Goal: Entertainment & Leisure: Consume media (video, audio)

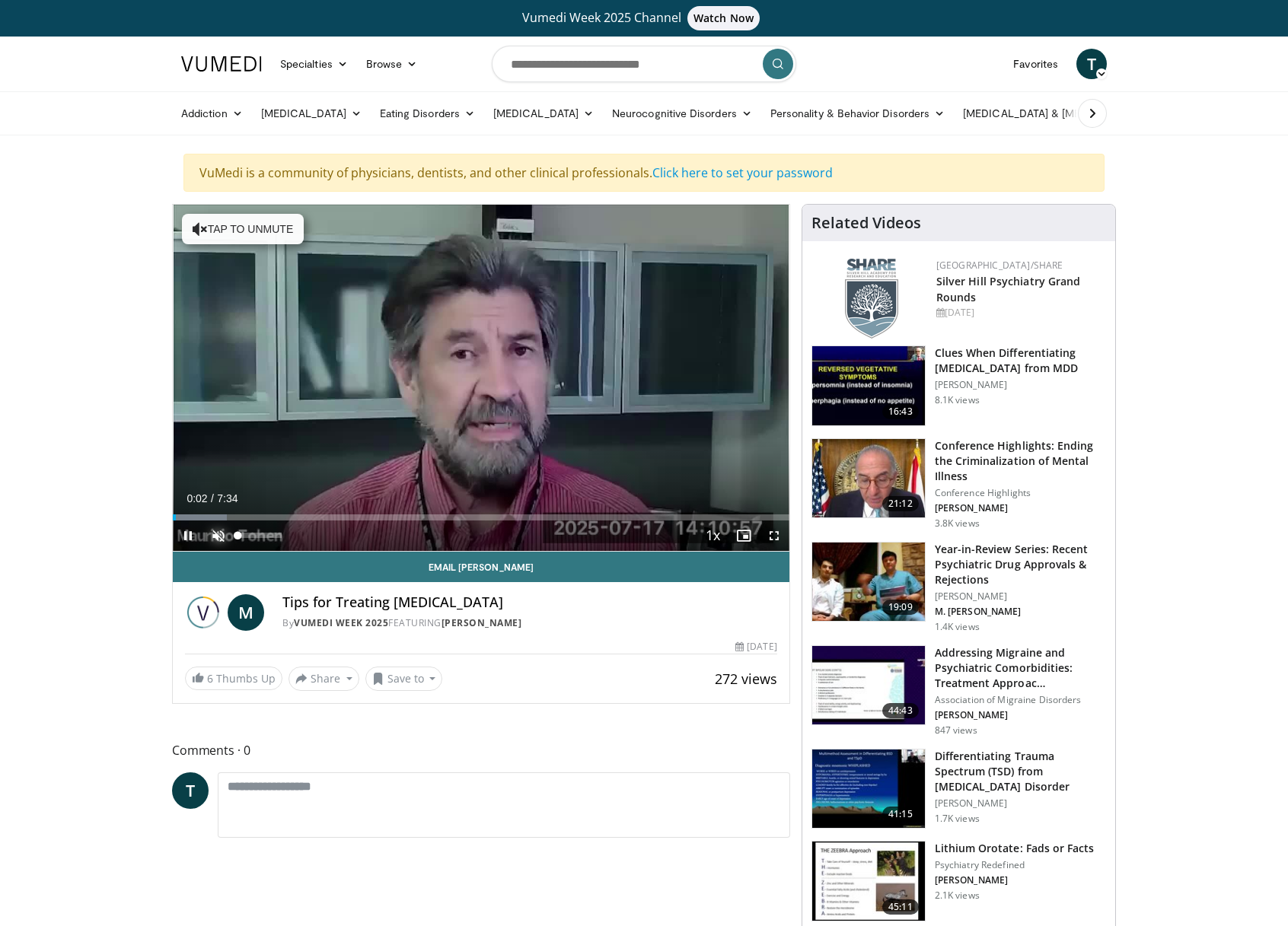
click at [221, 538] on span "Video Player" at bounding box center [218, 535] width 30 height 30
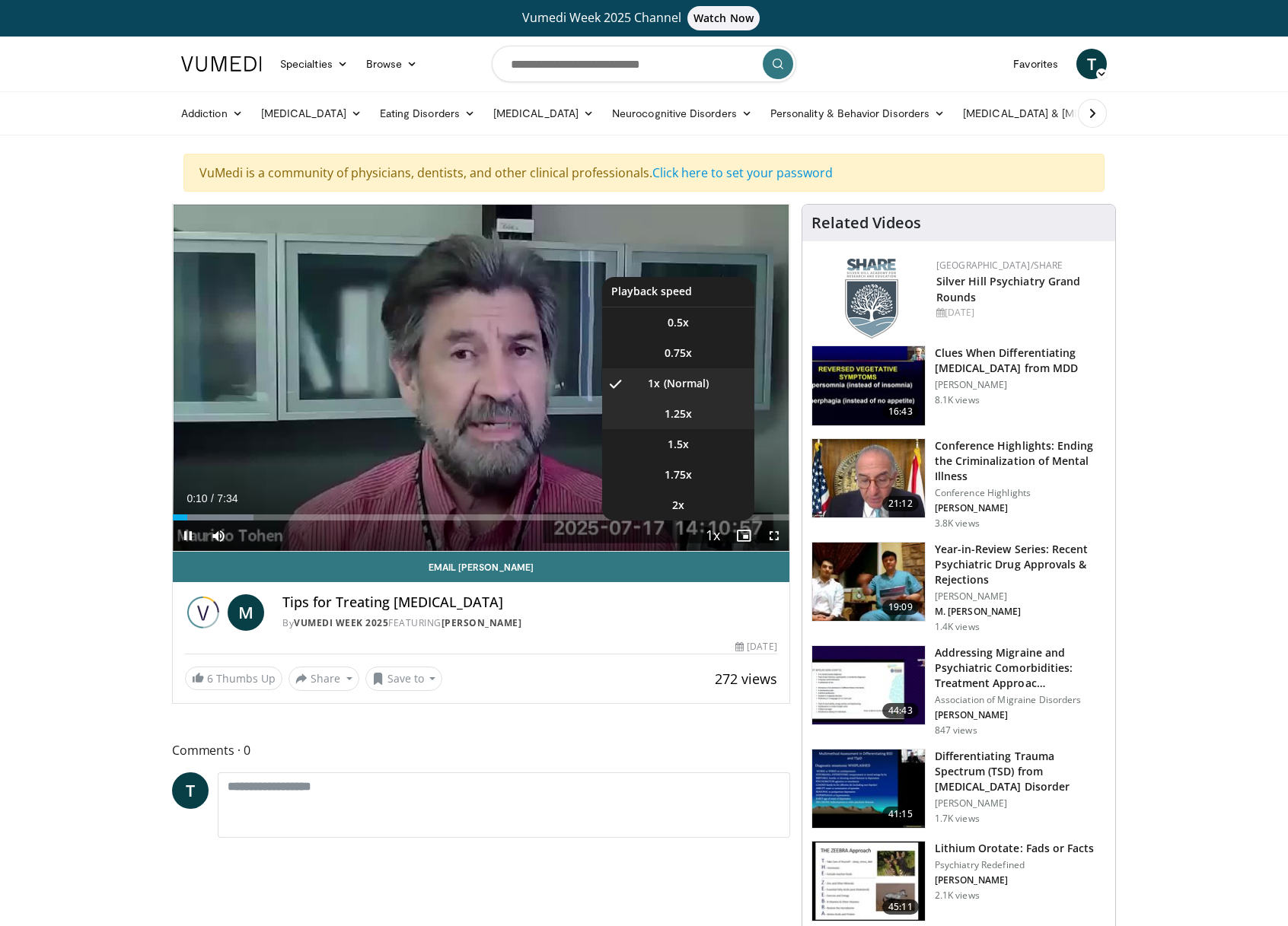
click at [671, 418] on video-js "**********" at bounding box center [481, 378] width 617 height 347
click at [686, 418] on li "1.25x" at bounding box center [678, 414] width 152 height 30
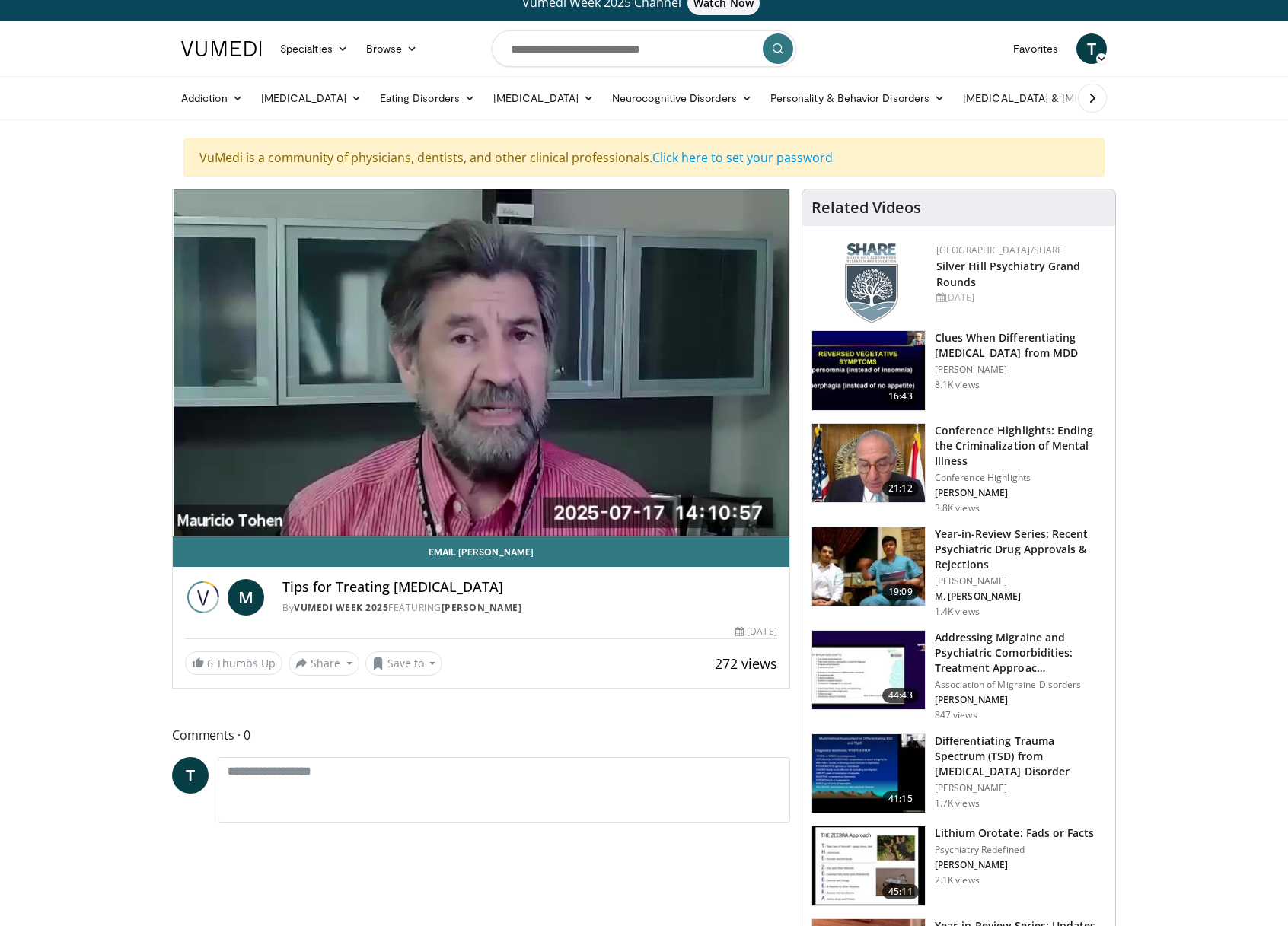
scroll to position [12, 0]
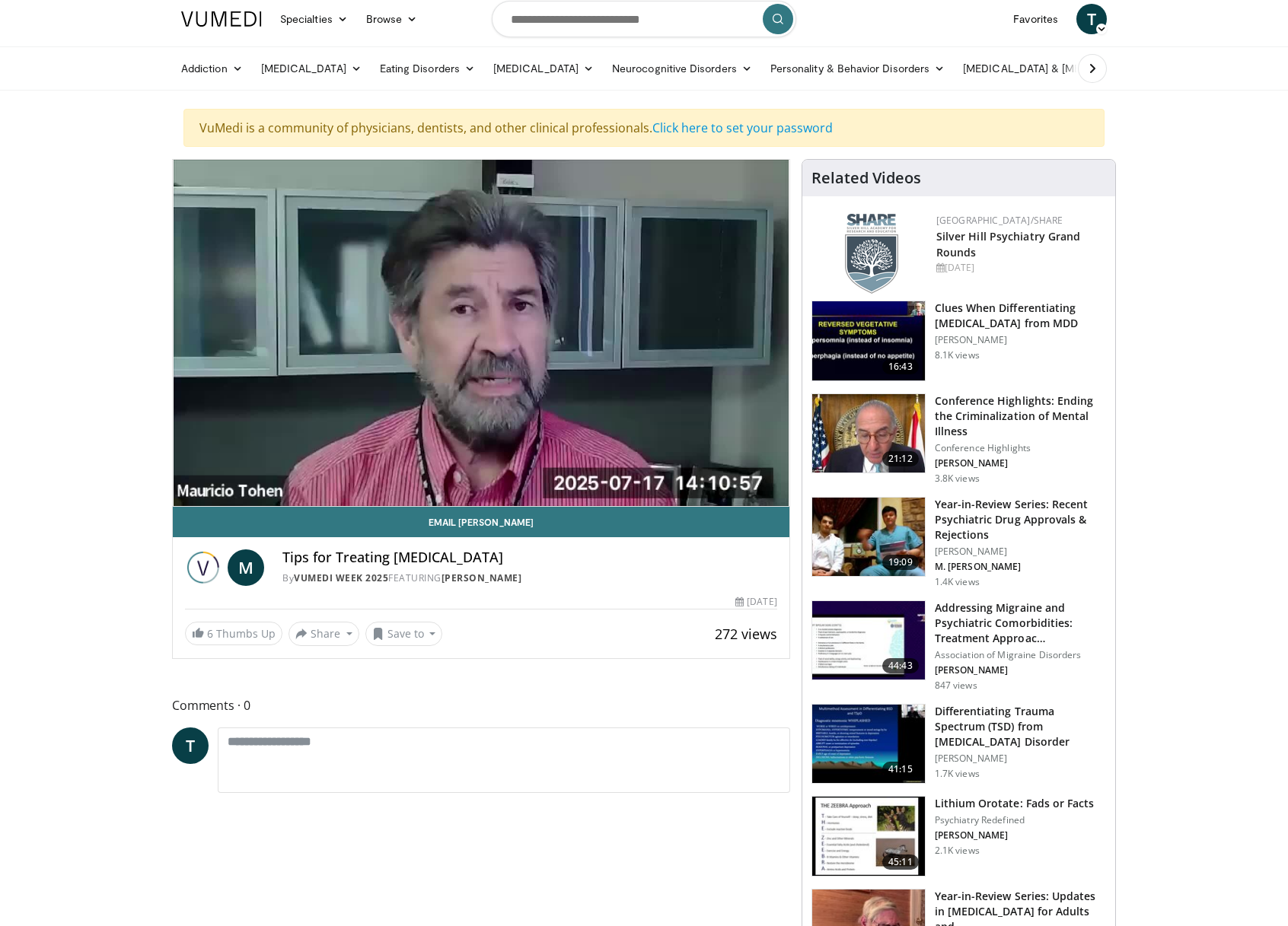
scroll to position [0, 0]
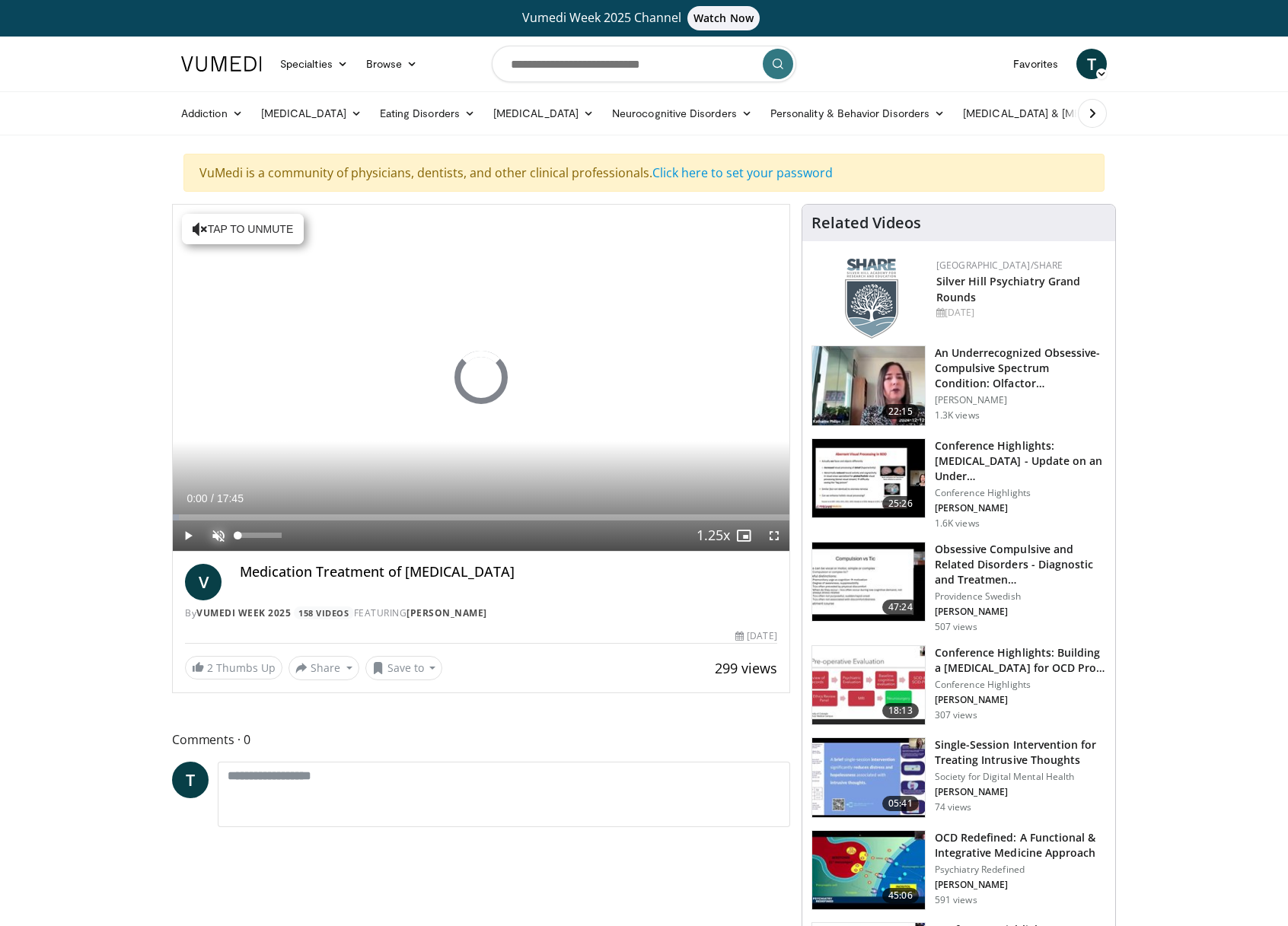
click at [215, 532] on span "Video Player" at bounding box center [218, 535] width 30 height 30
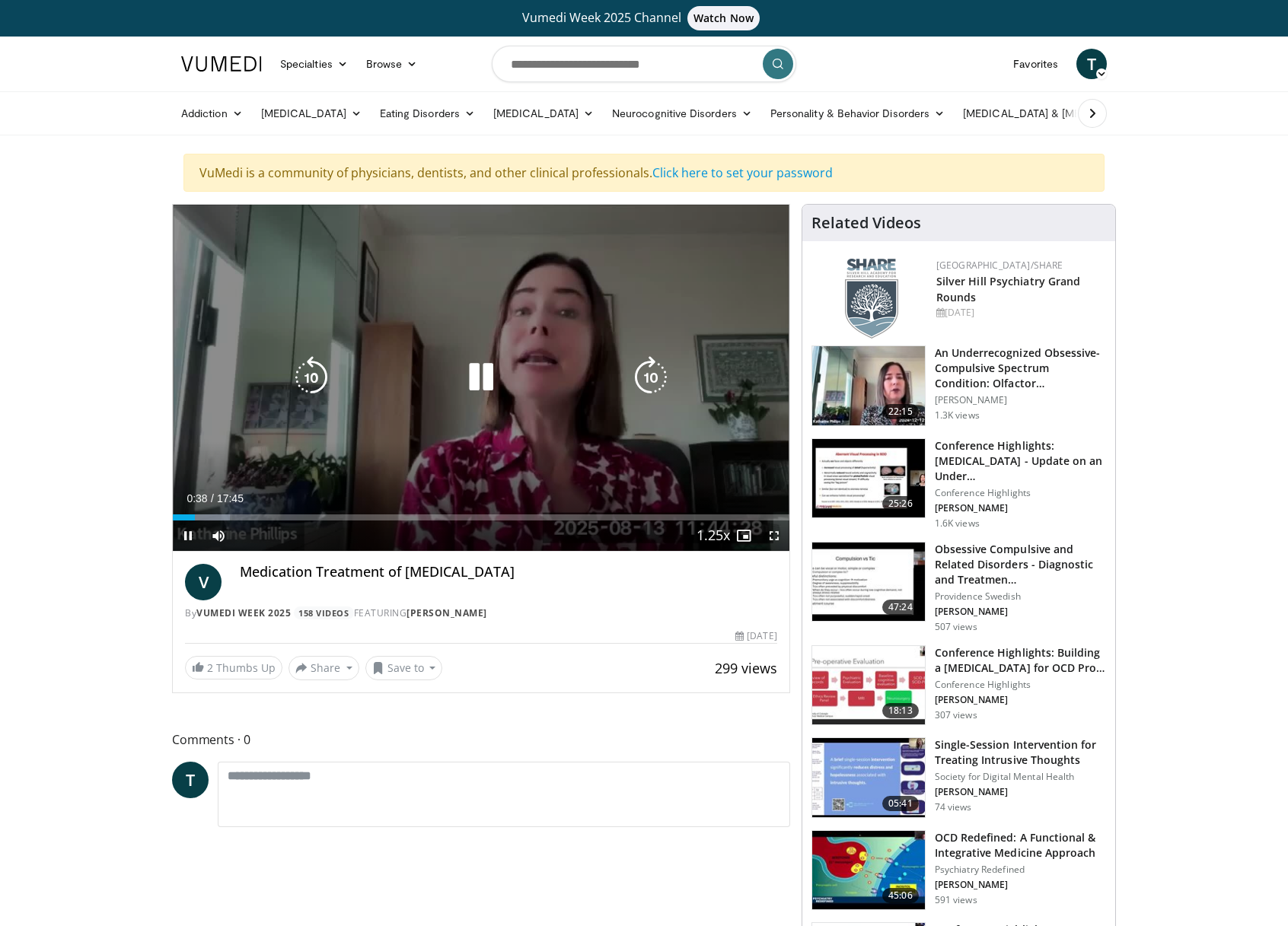
click at [480, 384] on icon "Video Player" at bounding box center [481, 377] width 43 height 43
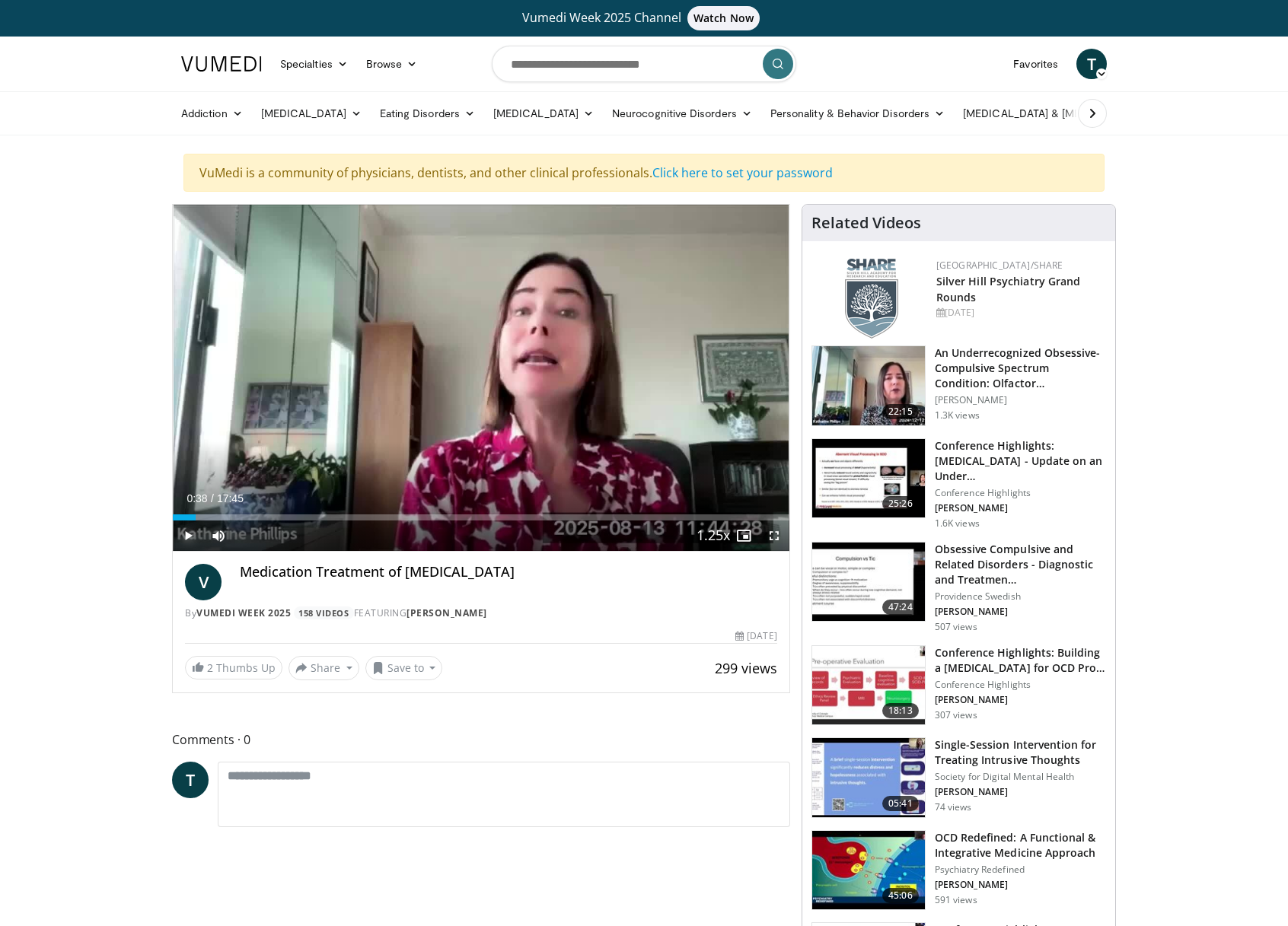
click at [188, 539] on span "Video Player" at bounding box center [188, 535] width 30 height 30
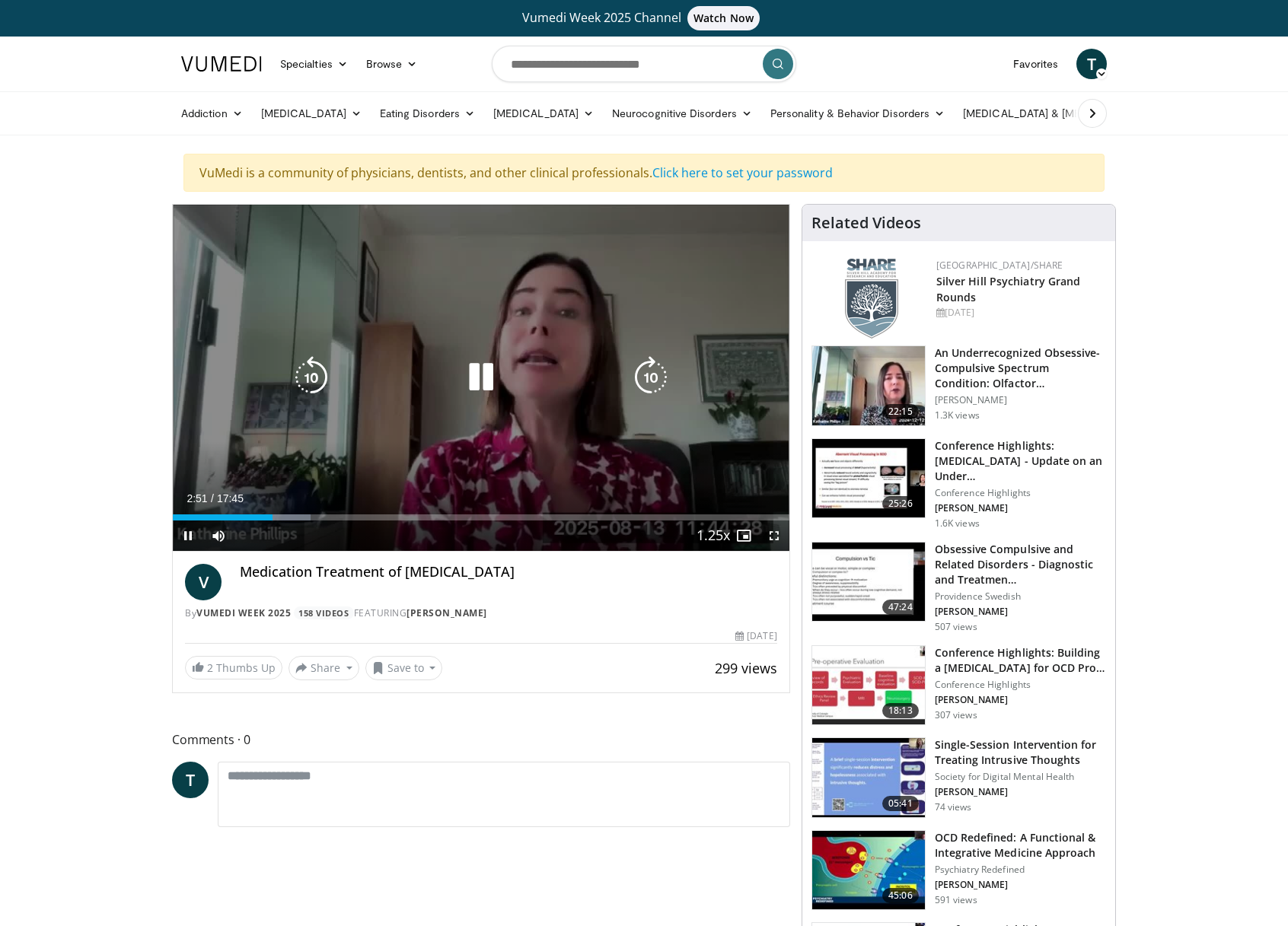
click at [312, 369] on icon "Video Player" at bounding box center [312, 377] width 43 height 43
click at [322, 377] on icon "Video Player" at bounding box center [312, 377] width 43 height 43
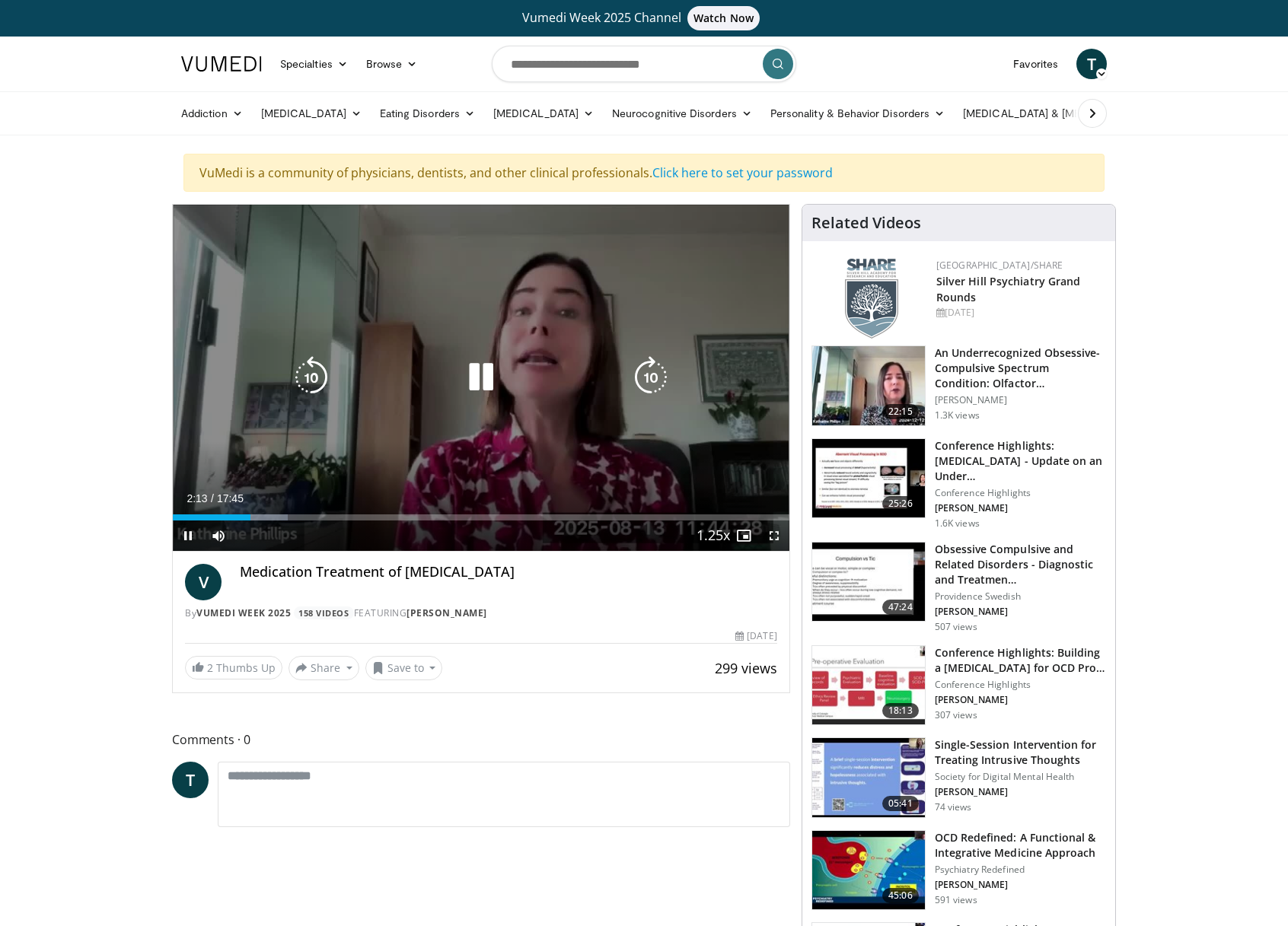
click at [315, 377] on icon "Video Player" at bounding box center [312, 377] width 43 height 43
click at [305, 378] on icon "Video Player" at bounding box center [312, 377] width 43 height 43
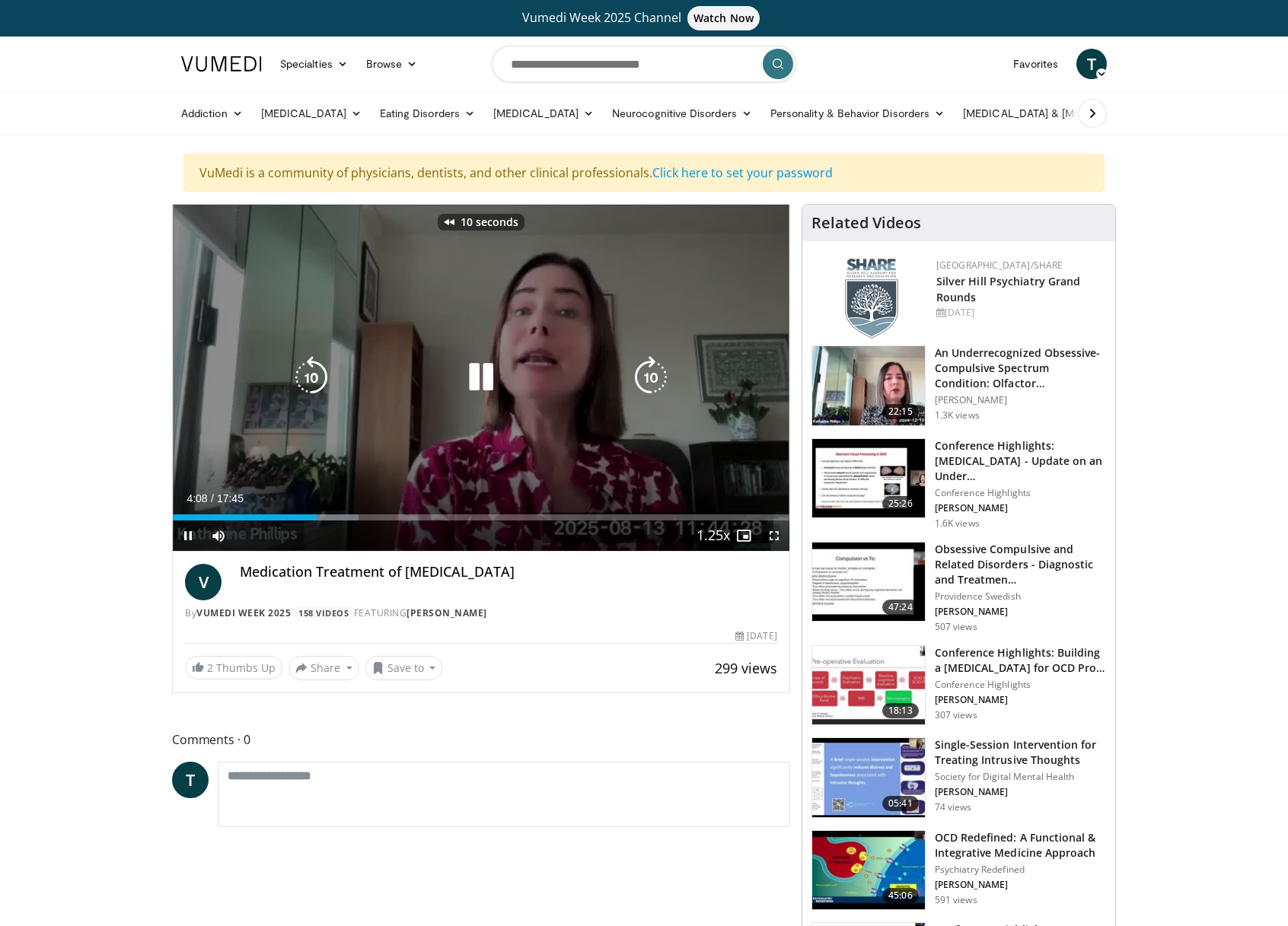
click at [305, 378] on icon "Video Player" at bounding box center [312, 377] width 43 height 43
click at [468, 385] on icon "Video Player" at bounding box center [481, 377] width 43 height 43
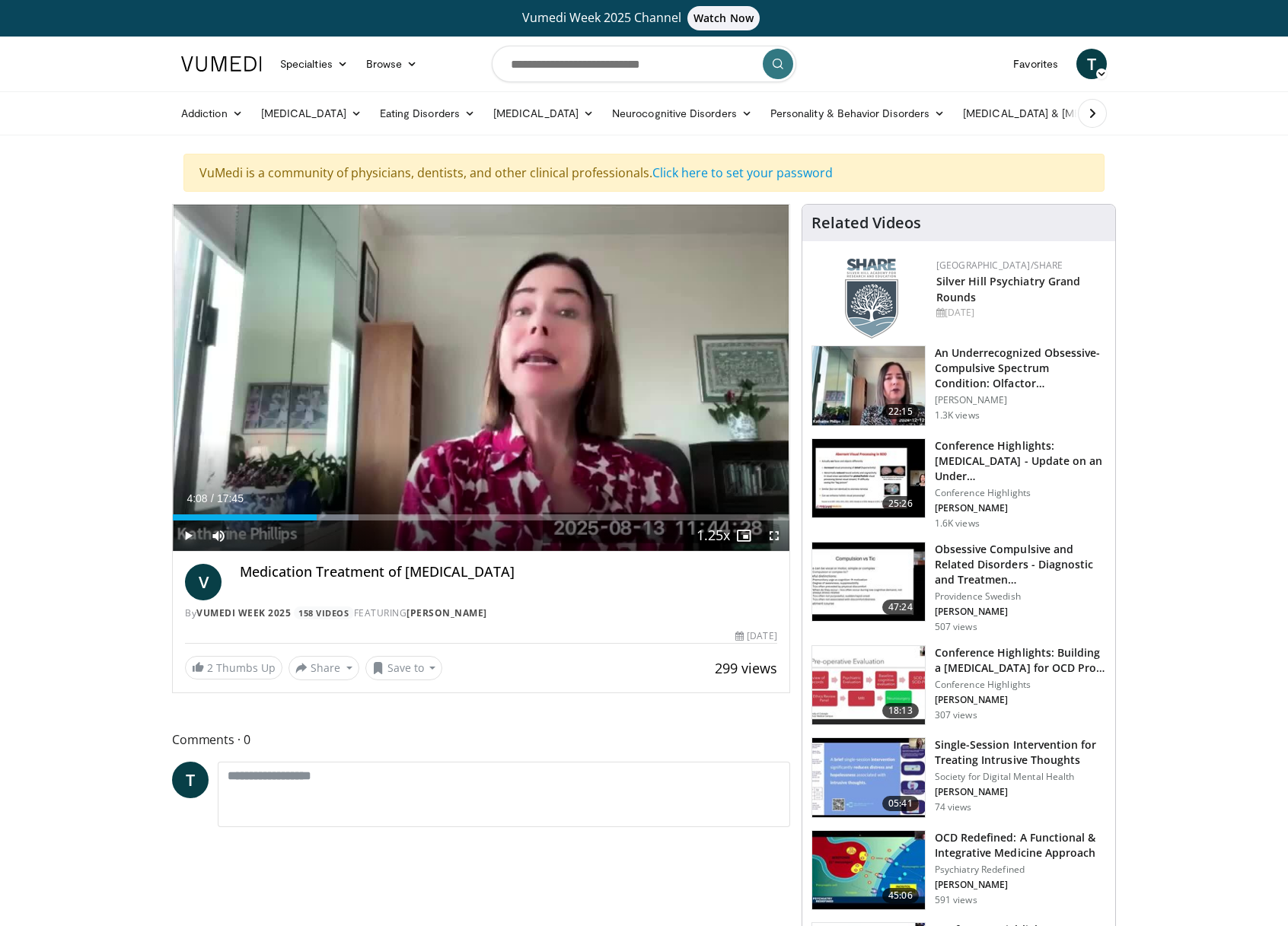
click at [191, 538] on span "Video Player" at bounding box center [188, 535] width 30 height 30
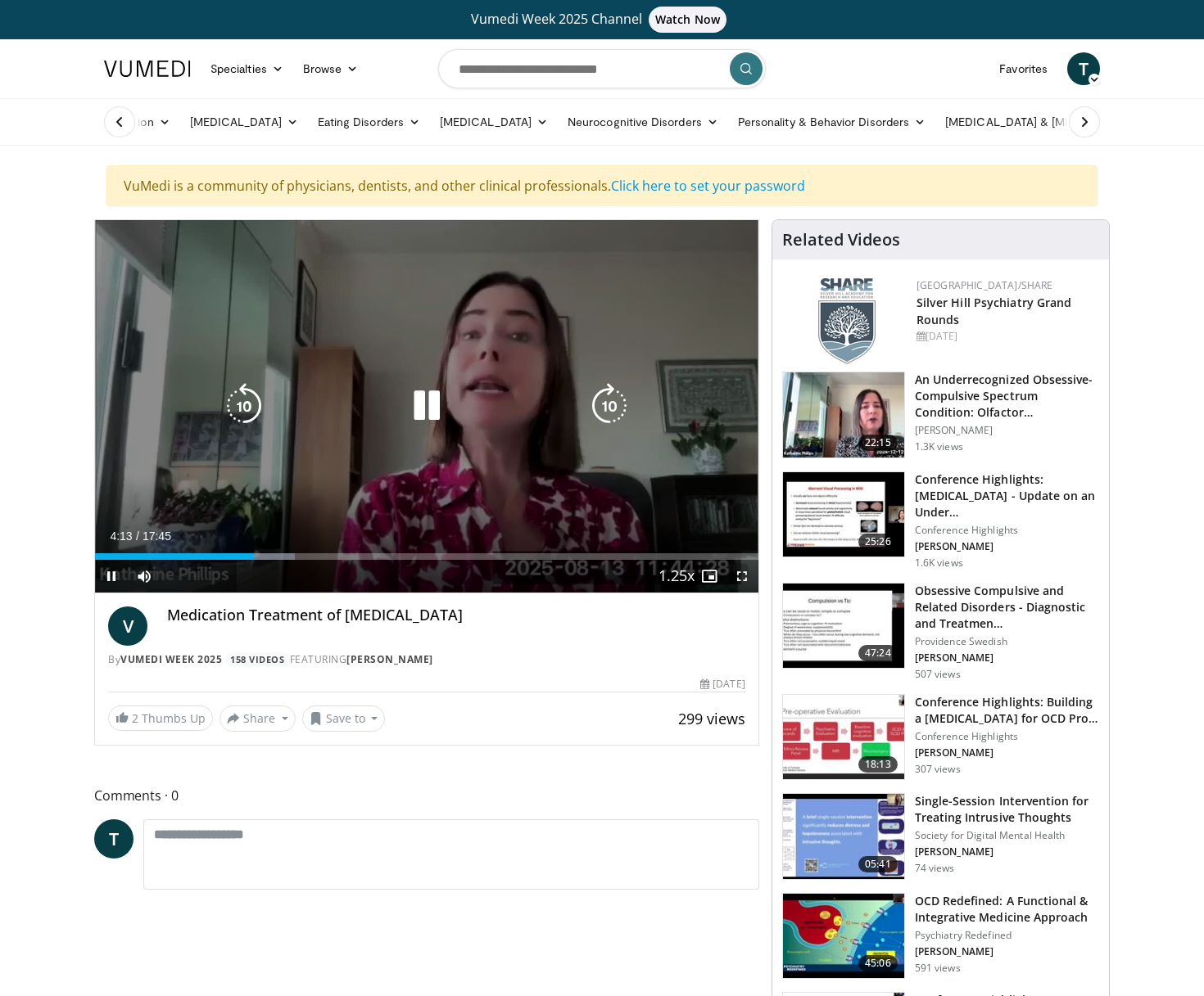
click at [425, 413] on icon "Video Player" at bounding box center [426, 406] width 46 height 46
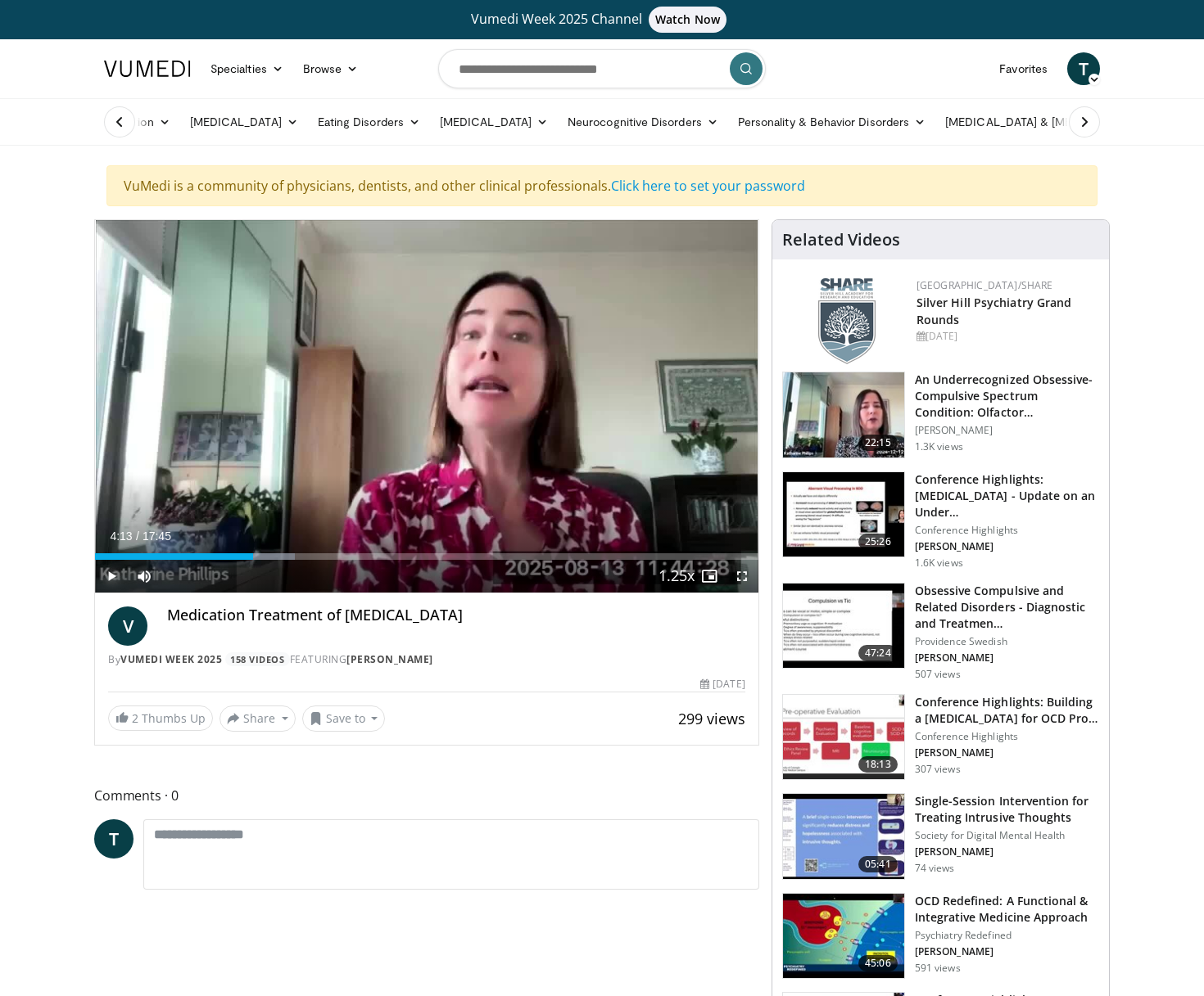
click at [112, 578] on span "Video Player" at bounding box center [111, 576] width 32 height 32
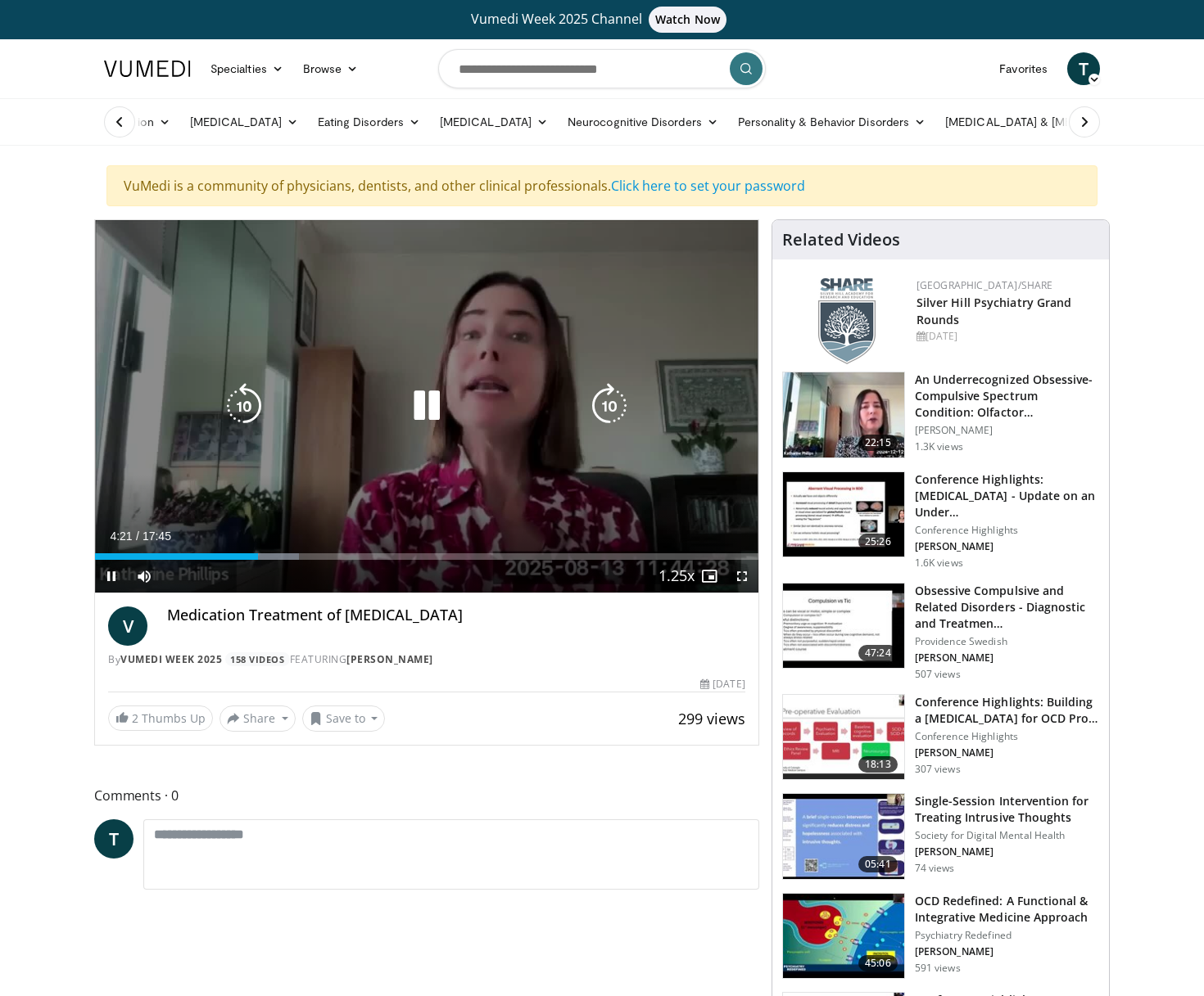
click at [250, 405] on icon "Video Player" at bounding box center [244, 406] width 46 height 46
click at [233, 402] on icon "Video Player" at bounding box center [244, 406] width 46 height 46
click at [254, 396] on icon "Video Player" at bounding box center [244, 406] width 46 height 46
click at [254, 397] on icon "Video Player" at bounding box center [244, 406] width 46 height 46
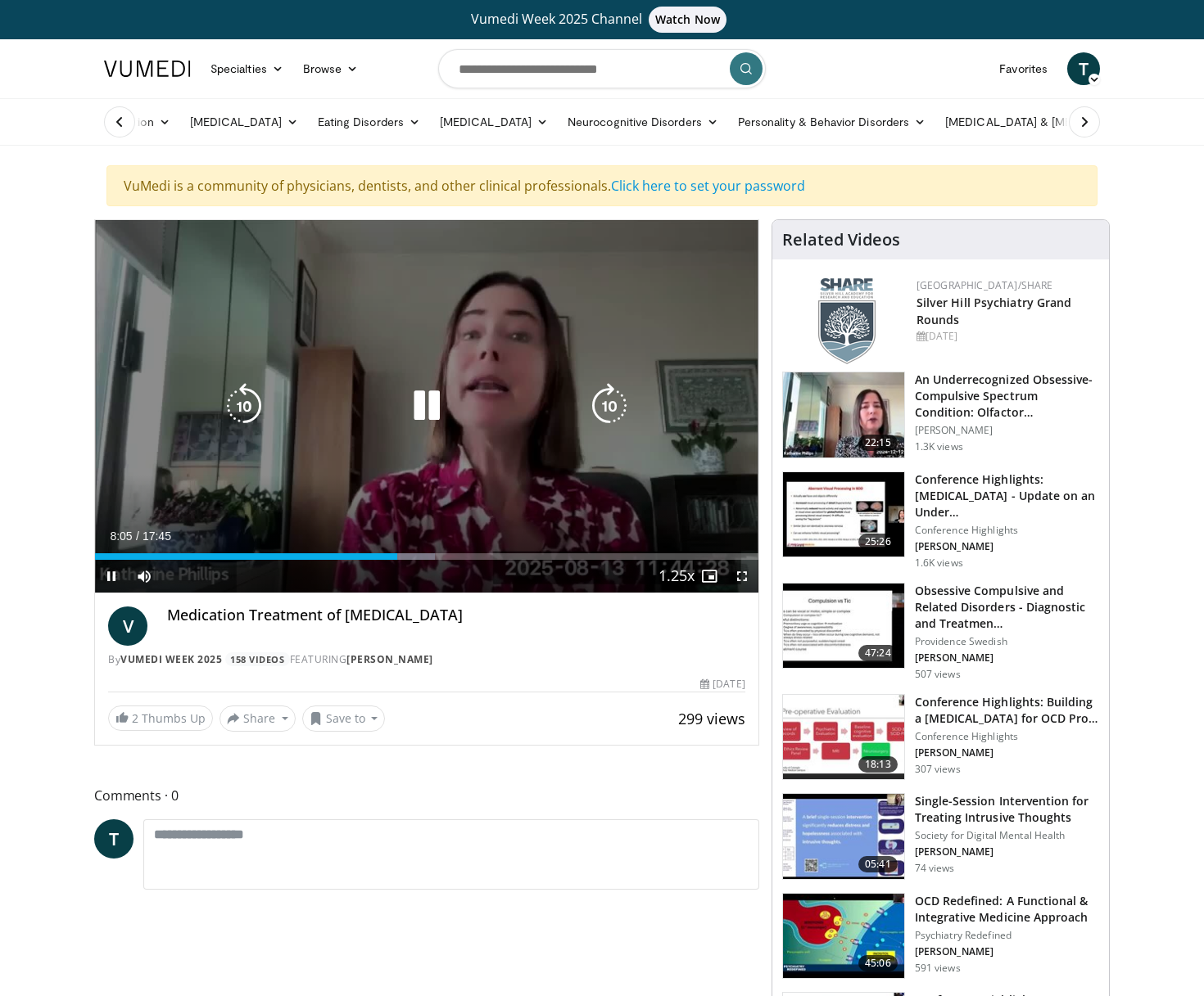
click at [238, 398] on icon "Video Player" at bounding box center [244, 406] width 46 height 46
click at [246, 401] on icon "Video Player" at bounding box center [244, 406] width 46 height 46
click at [248, 405] on icon "Video Player" at bounding box center [244, 406] width 46 height 46
click at [425, 406] on icon "Video Player" at bounding box center [426, 406] width 46 height 46
click at [431, 408] on icon "Video Player" at bounding box center [426, 406] width 46 height 46
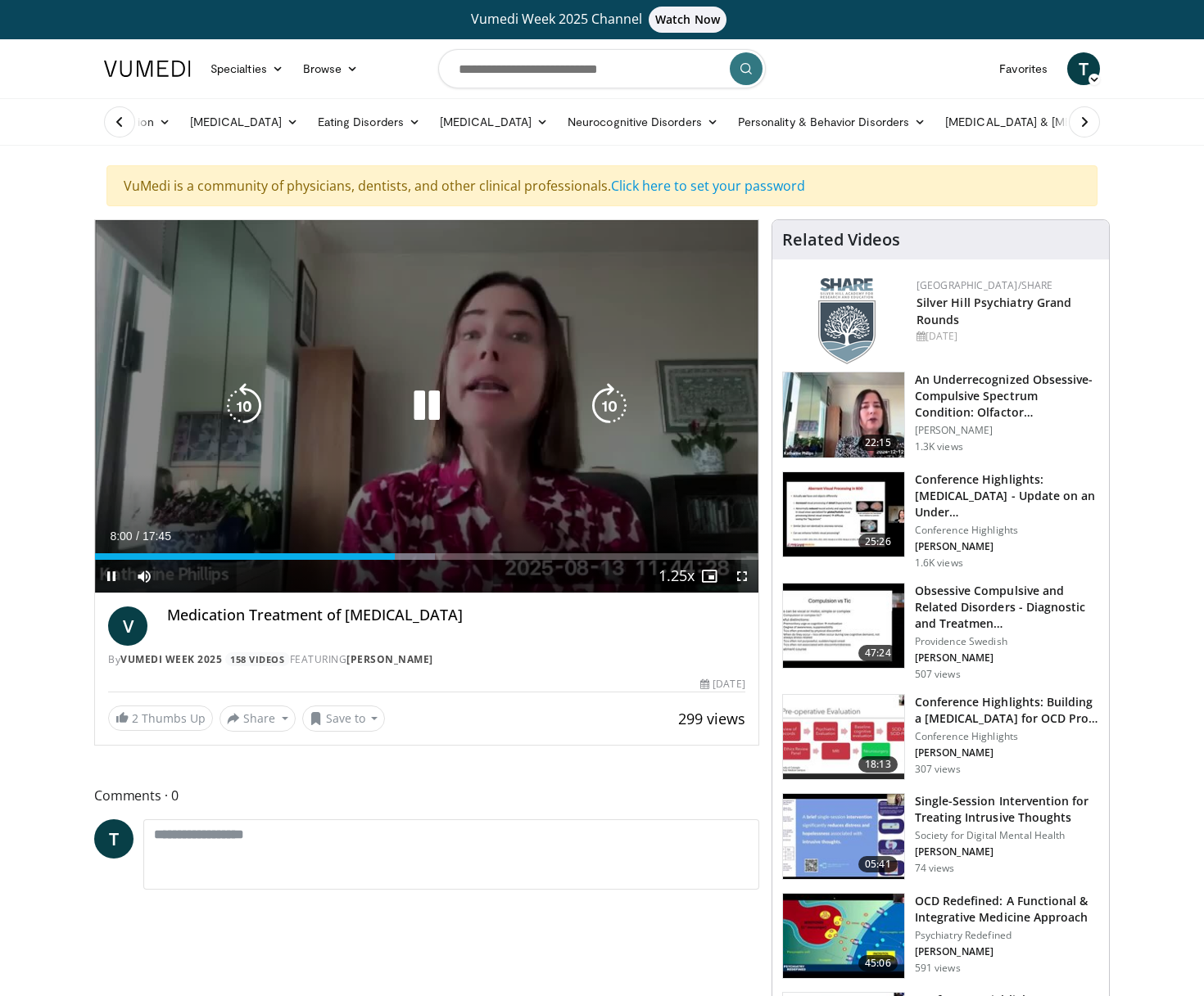
click at [431, 408] on icon "Video Player" at bounding box center [426, 406] width 46 height 46
click at [420, 403] on icon "Video Player" at bounding box center [426, 406] width 46 height 46
click at [425, 403] on icon "Video Player" at bounding box center [426, 406] width 46 height 46
click at [421, 402] on icon "Video Player" at bounding box center [426, 406] width 46 height 46
click at [423, 403] on icon "Video Player" at bounding box center [426, 406] width 46 height 46
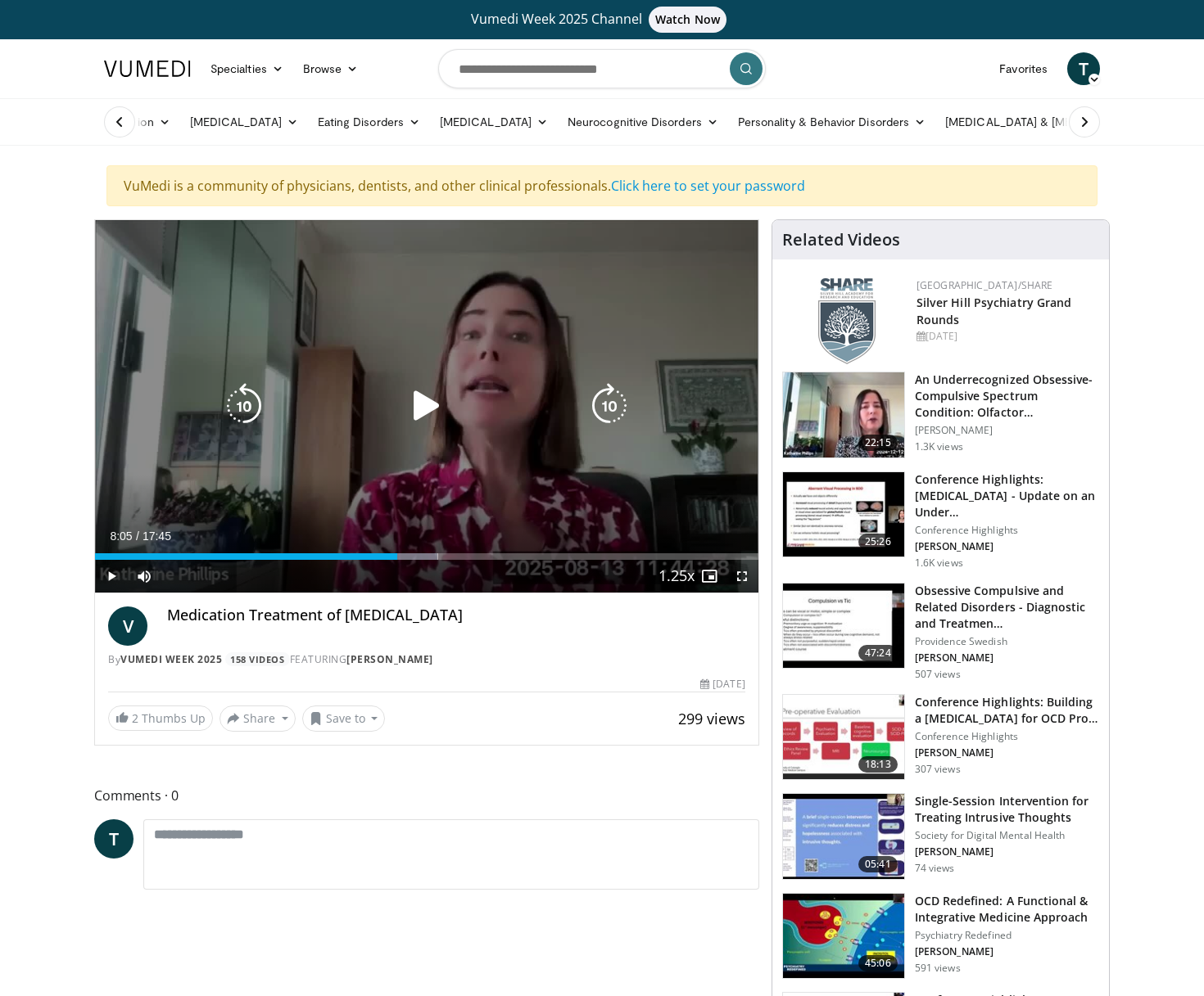
click at [419, 408] on icon "Video Player" at bounding box center [426, 406] width 46 height 46
click at [423, 408] on icon "Video Player" at bounding box center [426, 406] width 46 height 46
click at [412, 403] on icon "Video Player" at bounding box center [426, 406] width 46 height 46
click at [431, 410] on icon "Video Player" at bounding box center [426, 406] width 46 height 46
click at [419, 404] on icon "Video Player" at bounding box center [426, 406] width 46 height 46
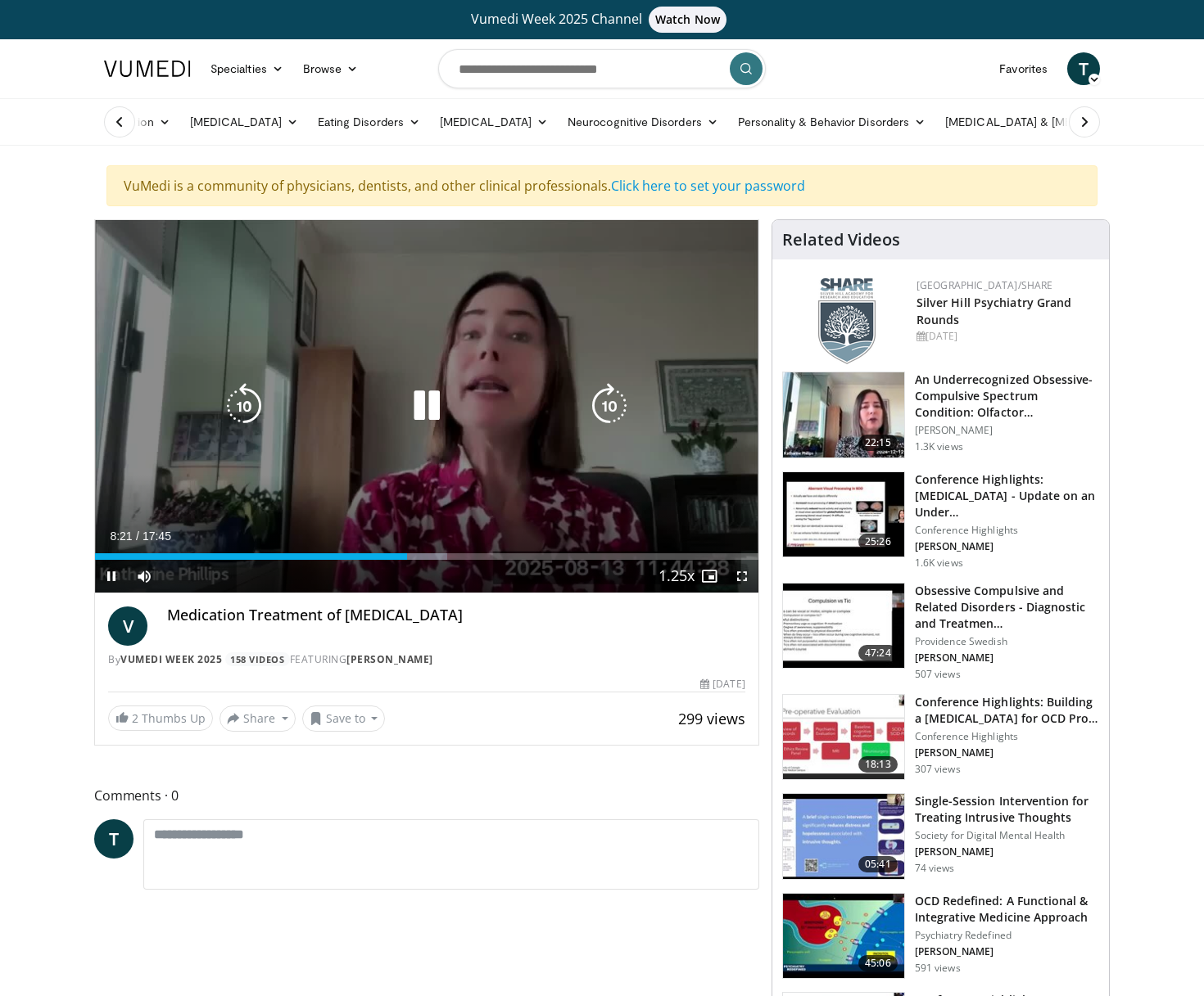
click at [425, 407] on icon "Video Player" at bounding box center [426, 406] width 46 height 46
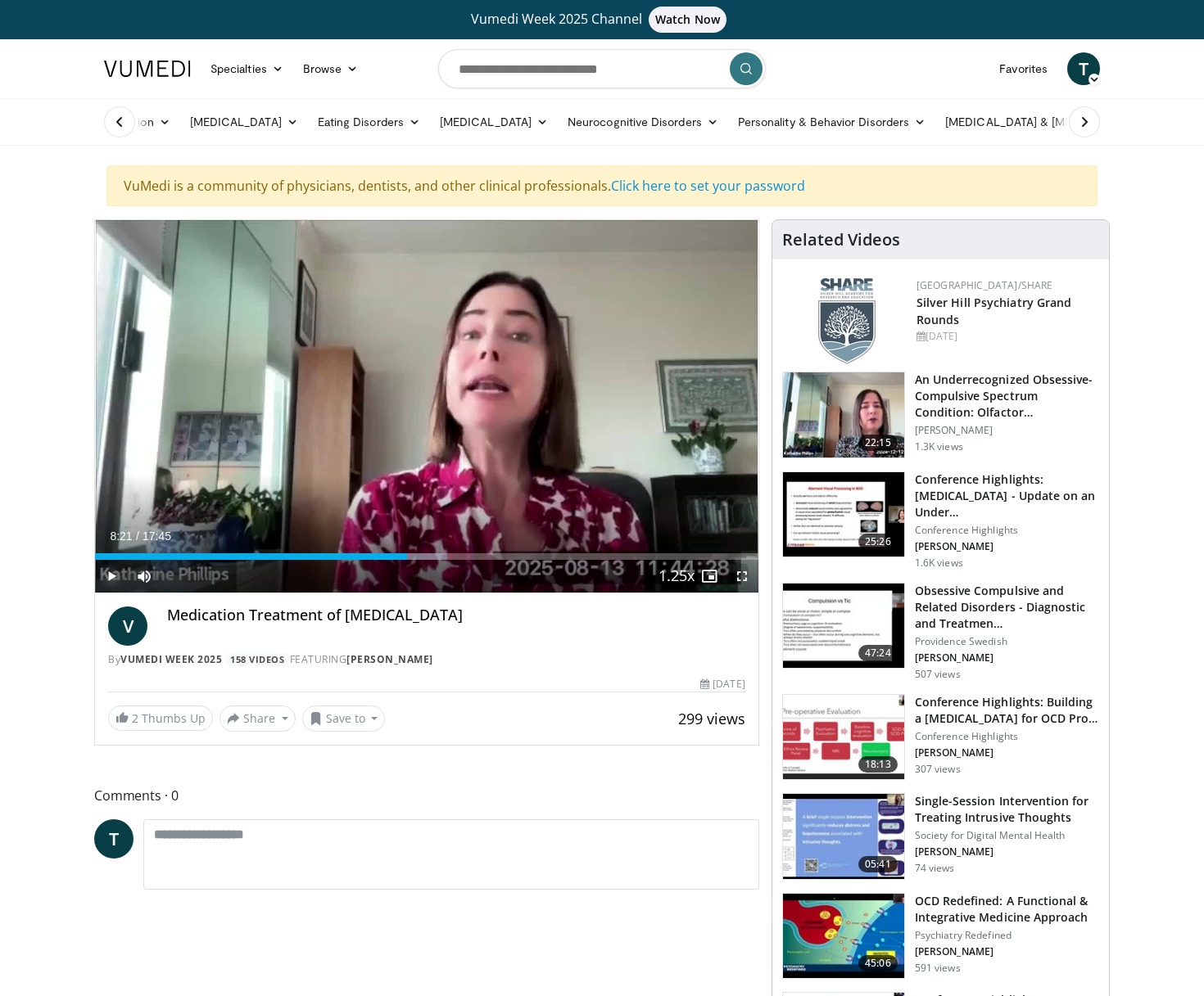
click at [113, 577] on span "Video Player" at bounding box center [111, 576] width 32 height 32
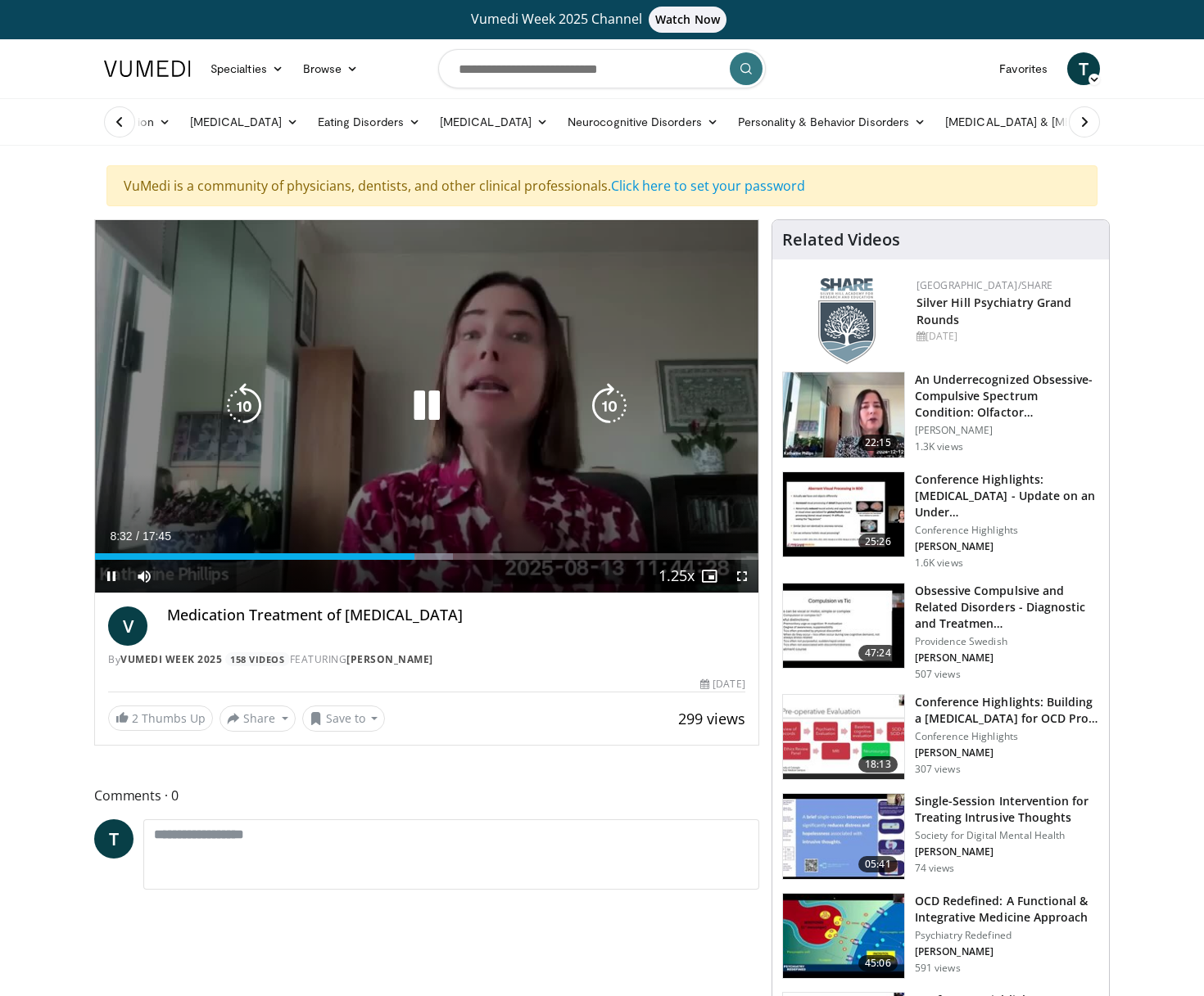
click at [248, 407] on icon "Video Player" at bounding box center [244, 406] width 46 height 46
click at [249, 407] on icon "Video Player" at bounding box center [244, 406] width 46 height 46
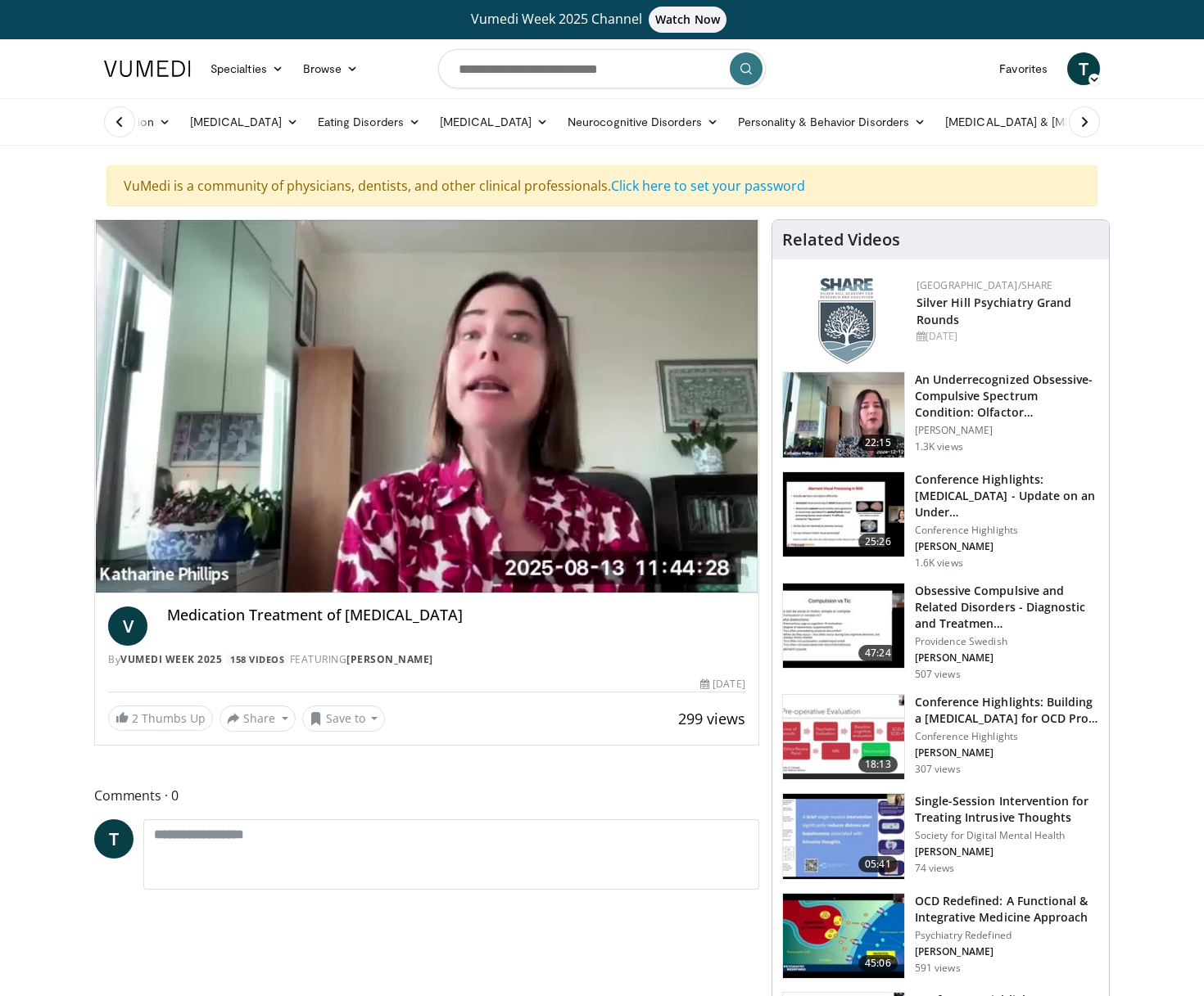
click at [41, 79] on header "Specialties Adult & Family Medicine Allergy, [MEDICAL_DATA], Immunology Anesthe…" at bounding box center [602, 92] width 1204 height 106
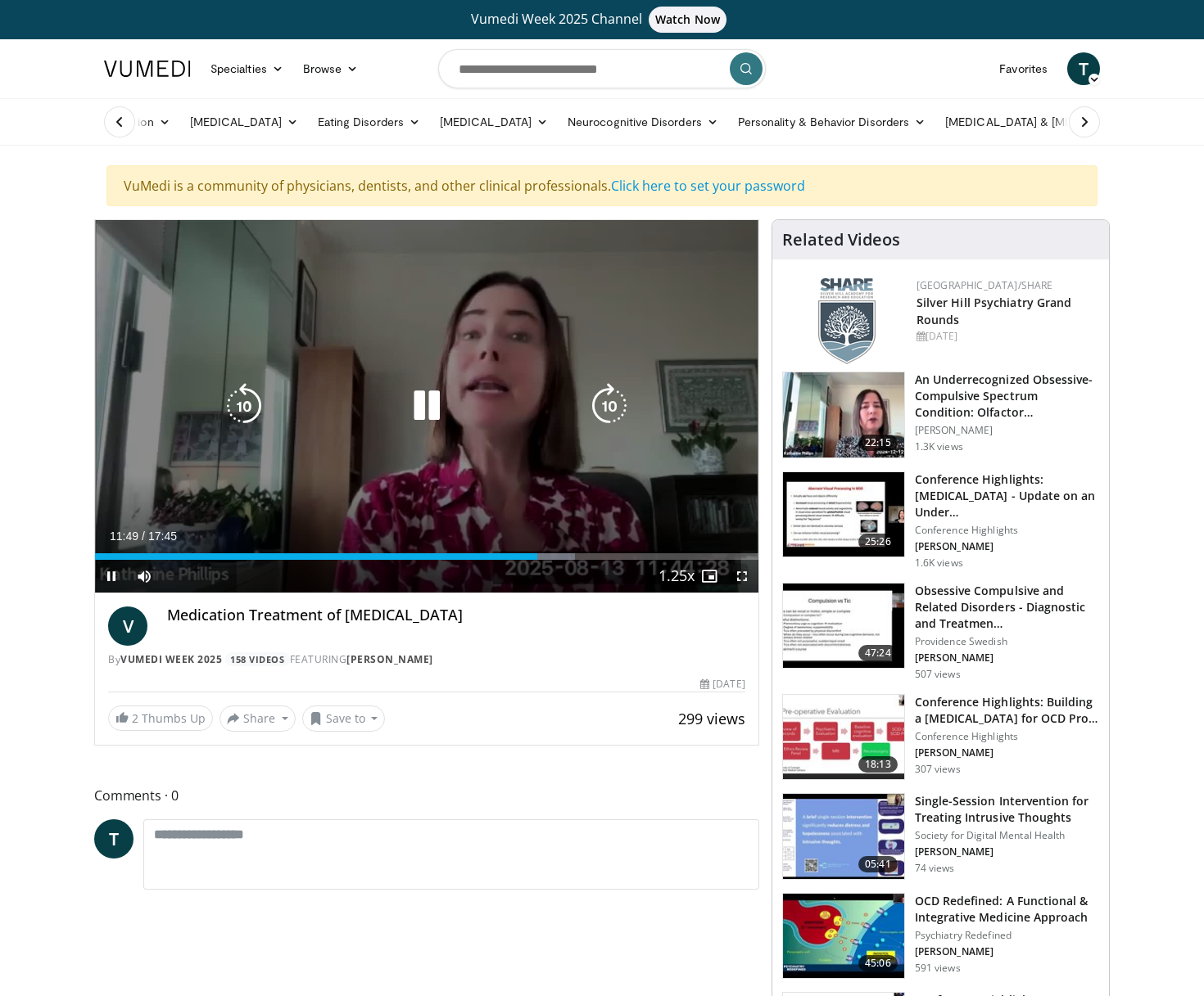
click at [241, 414] on icon "Video Player" at bounding box center [244, 406] width 46 height 46
click at [243, 414] on icon "Video Player" at bounding box center [244, 406] width 46 height 46
click at [244, 410] on icon "Video Player" at bounding box center [244, 406] width 46 height 46
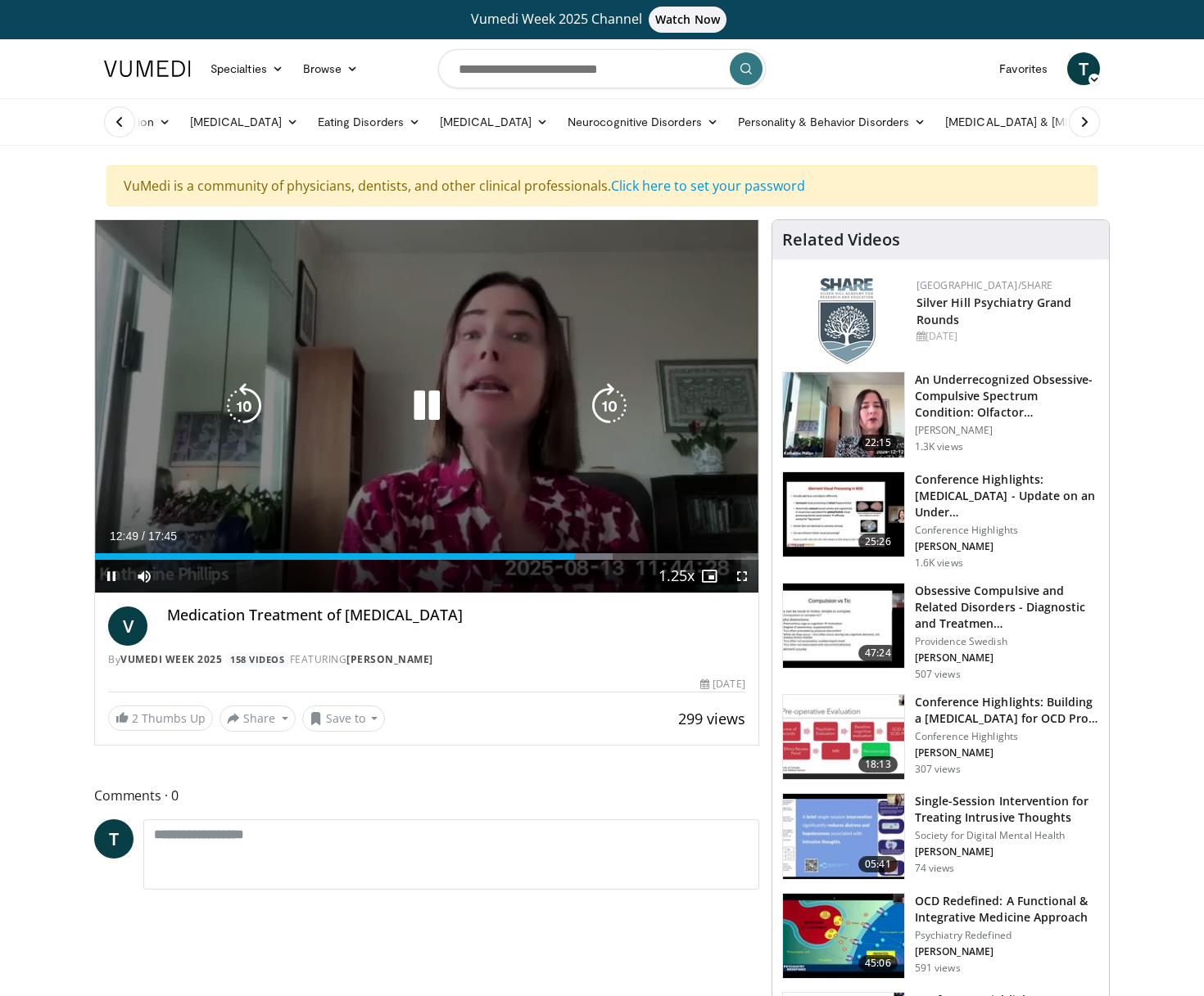
click at [249, 403] on icon "Video Player" at bounding box center [244, 406] width 46 height 46
click at [250, 402] on icon "Video Player" at bounding box center [244, 406] width 46 height 46
click at [243, 412] on icon "Video Player" at bounding box center [244, 406] width 46 height 46
